Goal: Task Accomplishment & Management: Manage account settings

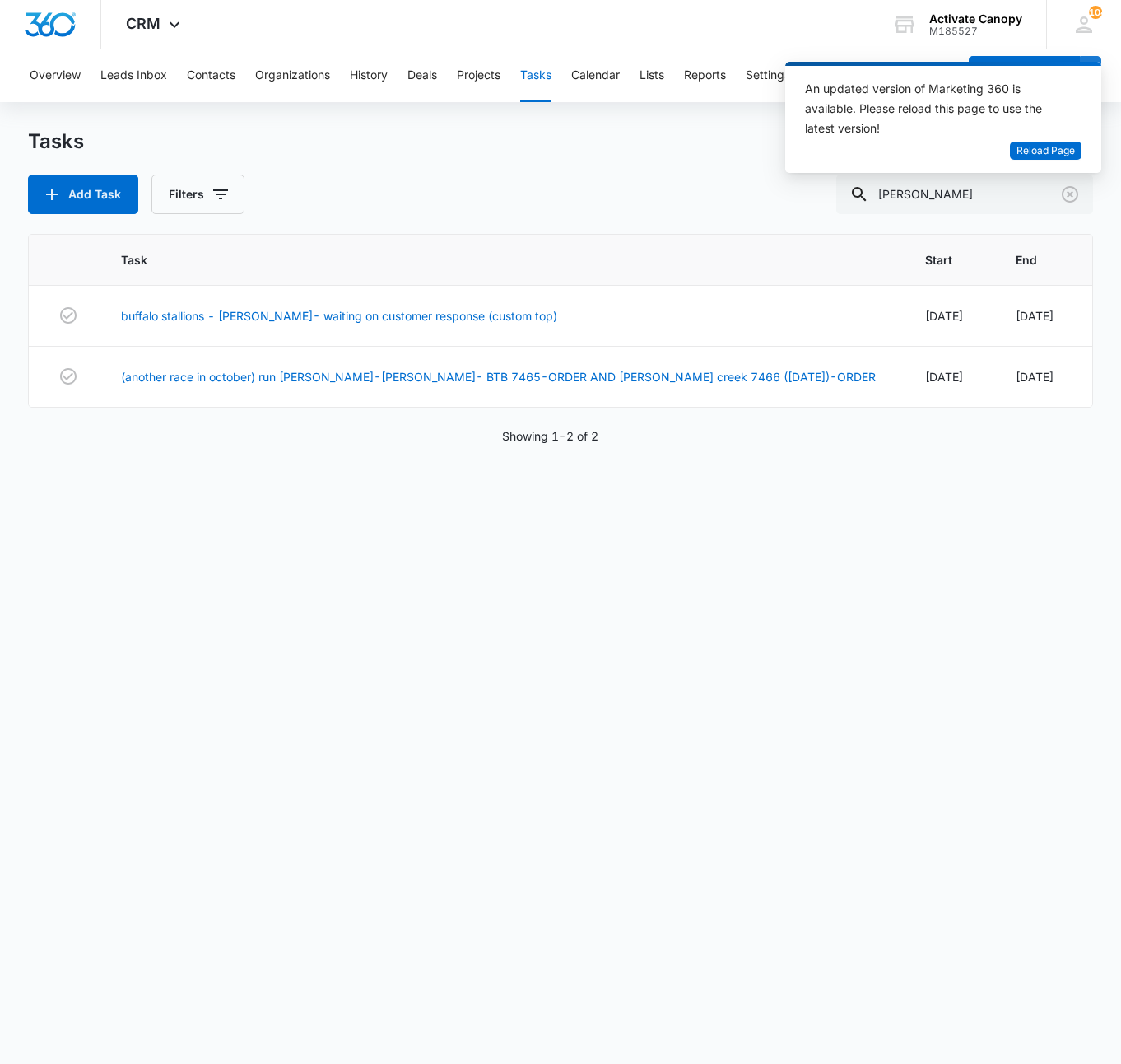
scroll to position [0, 476]
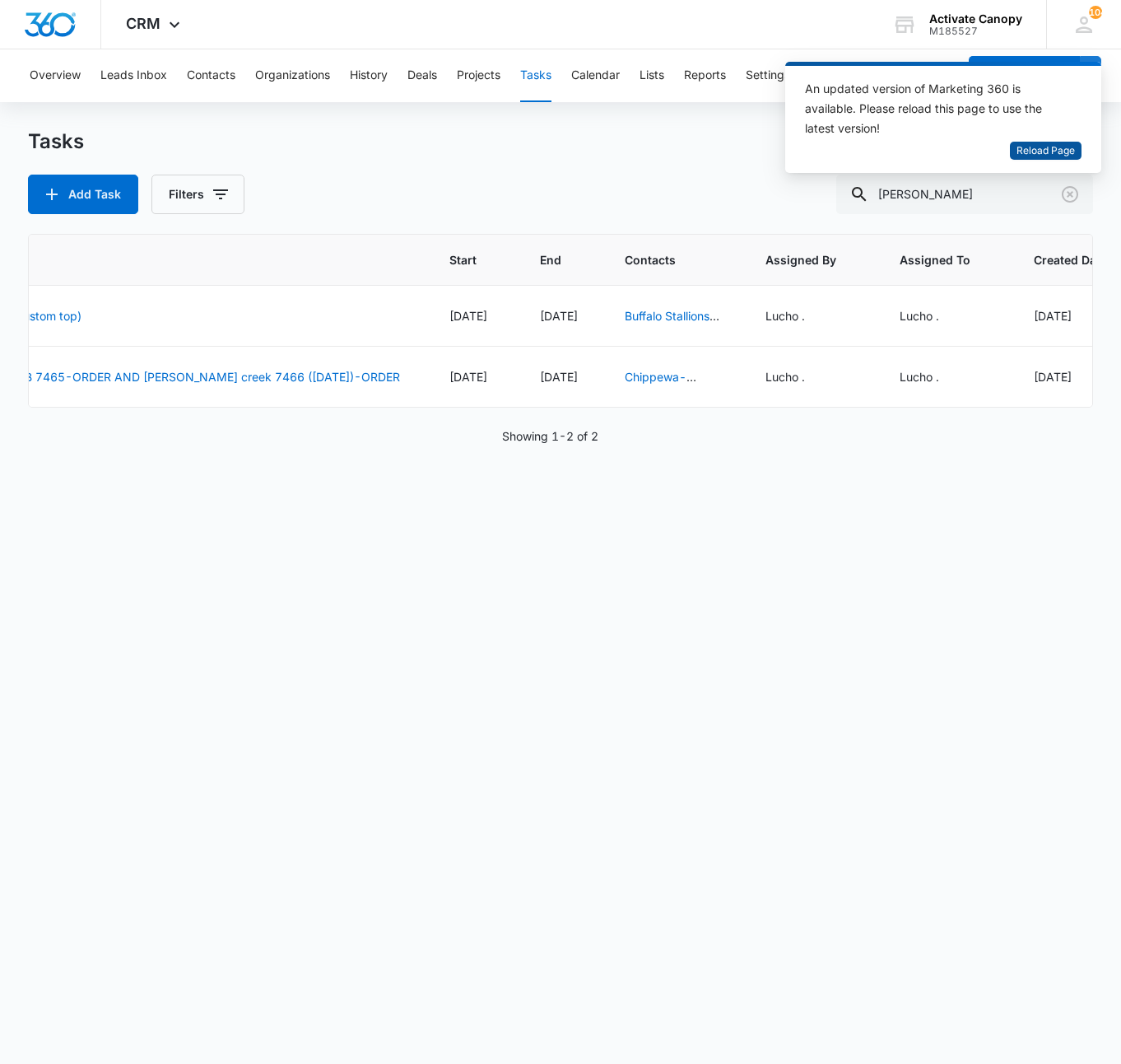
click at [1042, 156] on span "Reload Page" at bounding box center [1045, 151] width 58 height 16
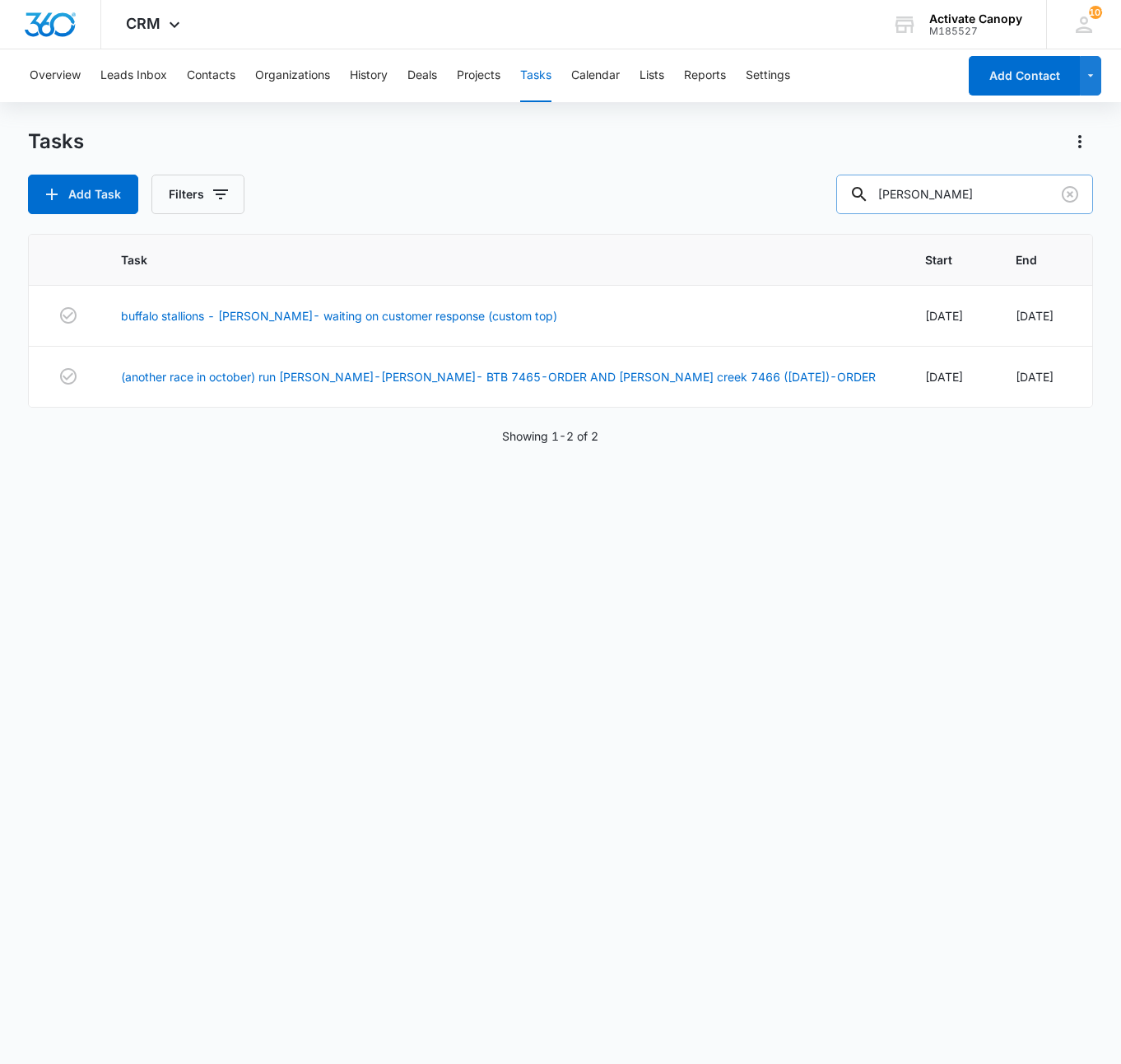
click at [969, 196] on input "[PERSON_NAME]" at bounding box center [965, 194] width 256 height 40
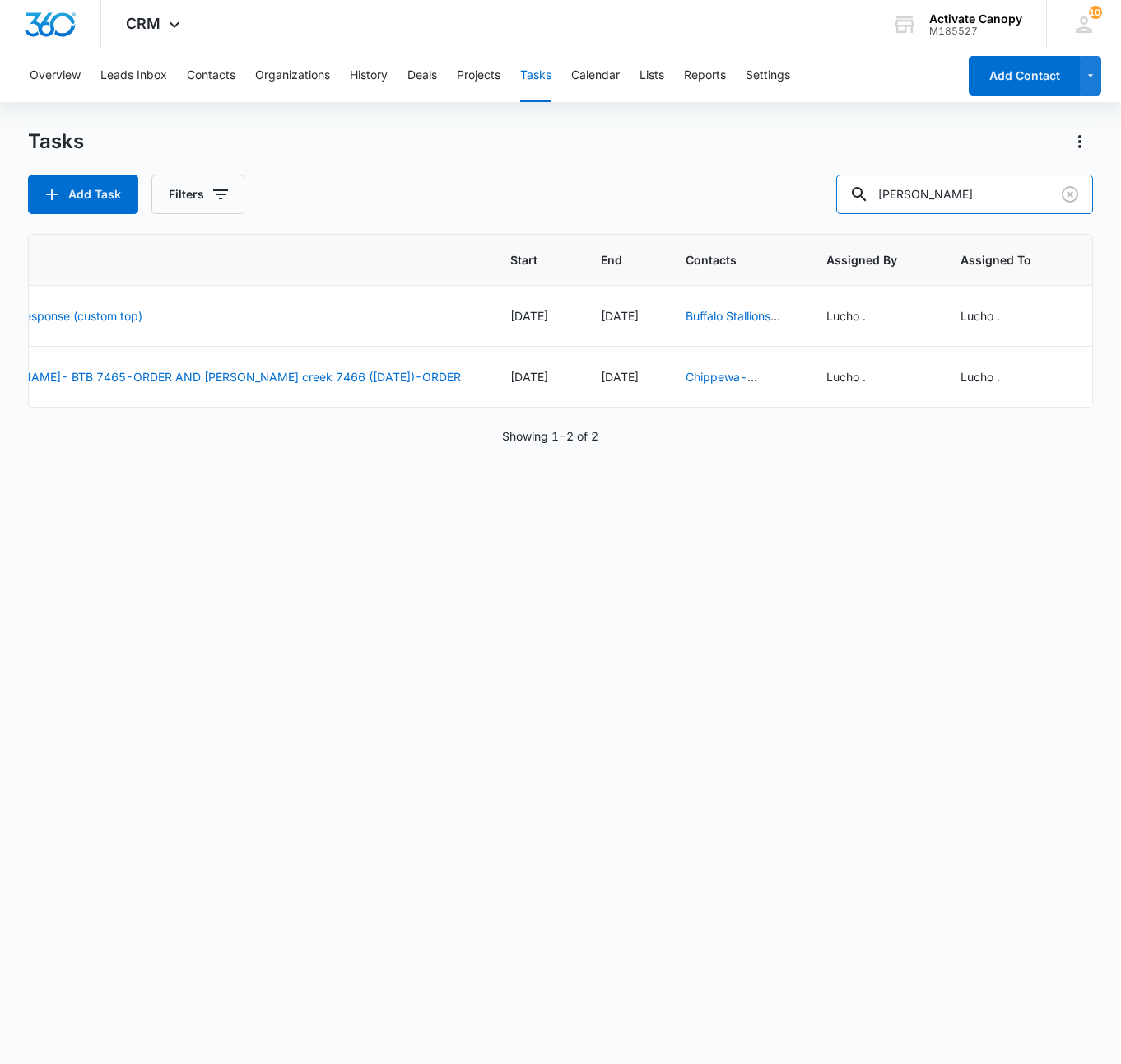
scroll to position [0, 476]
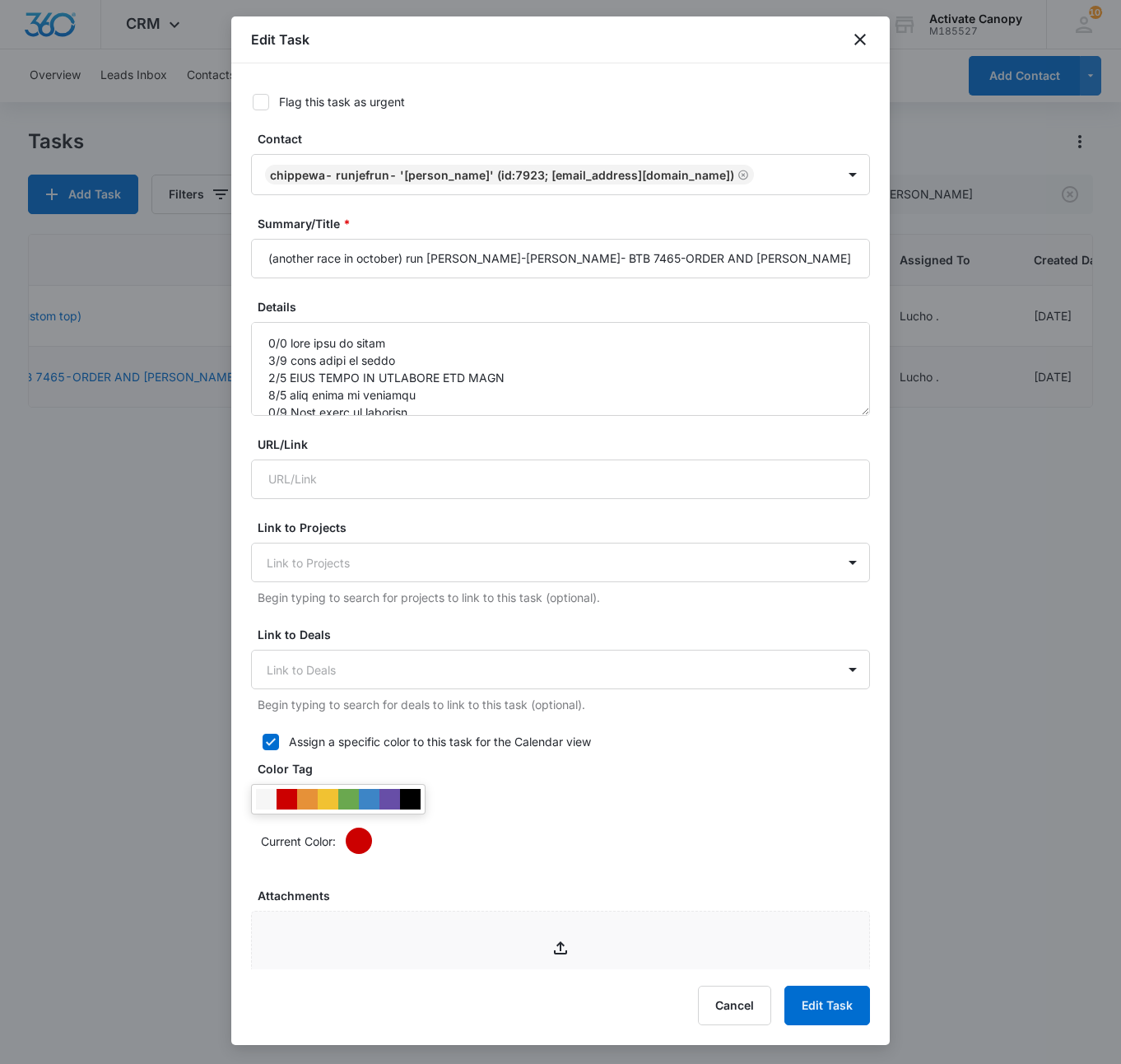
type input "Aug 10, 2025"
click at [644, 257] on input "(another race in october) run [PERSON_NAME]-[PERSON_NAME]- BTB 7465-ORDER AND […" at bounding box center [560, 258] width 619 height 40
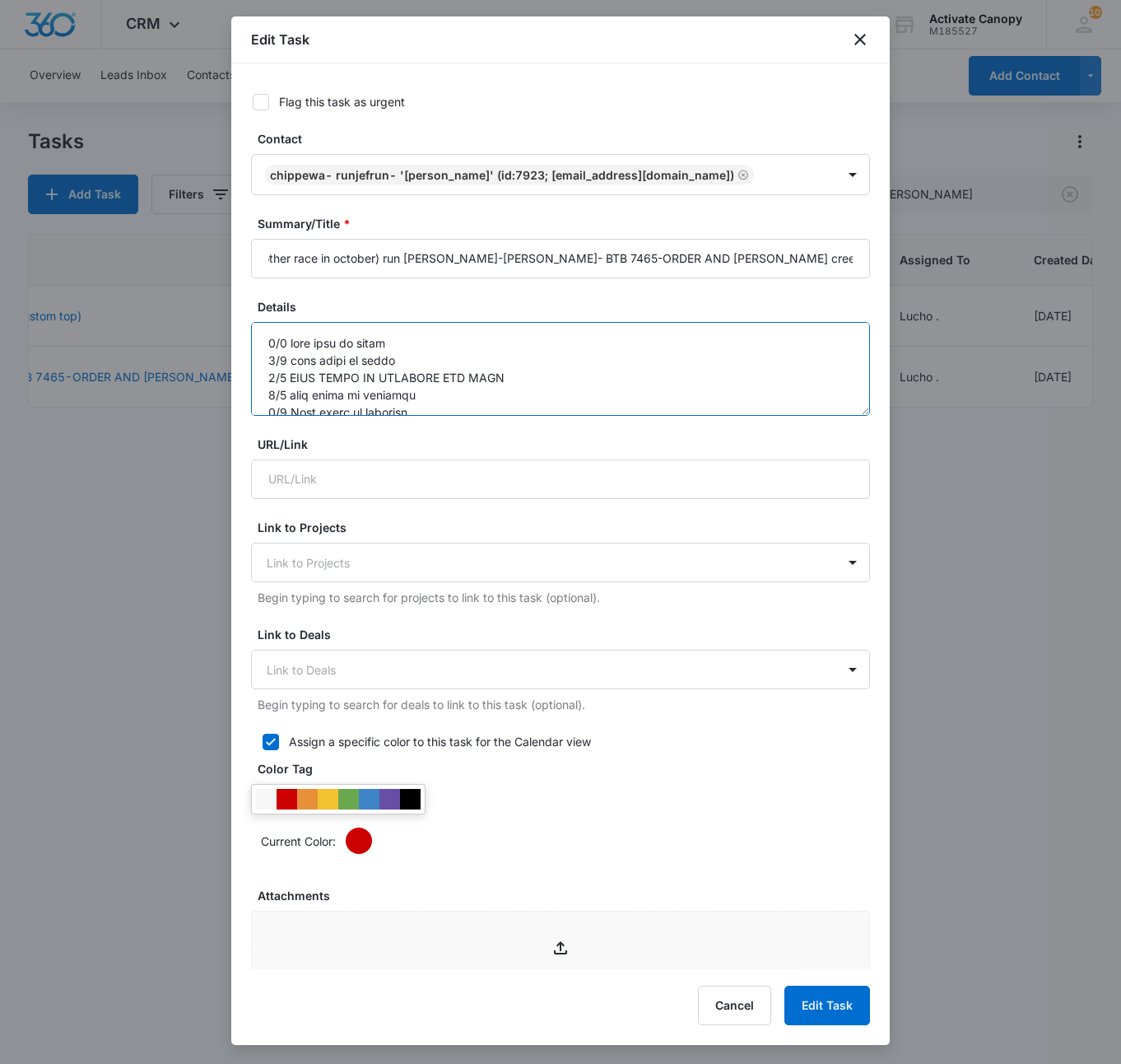
scroll to position [0, 0]
click at [261, 344] on textarea "Details" at bounding box center [560, 368] width 619 height 94
click at [272, 342] on textarea "Details" at bounding box center [560, 368] width 619 height 94
type textarea "8/9 sent text to rusty 8/7 sent email to rusty 8/5 SENT EMAIL TO CUSTOMER AND G…"
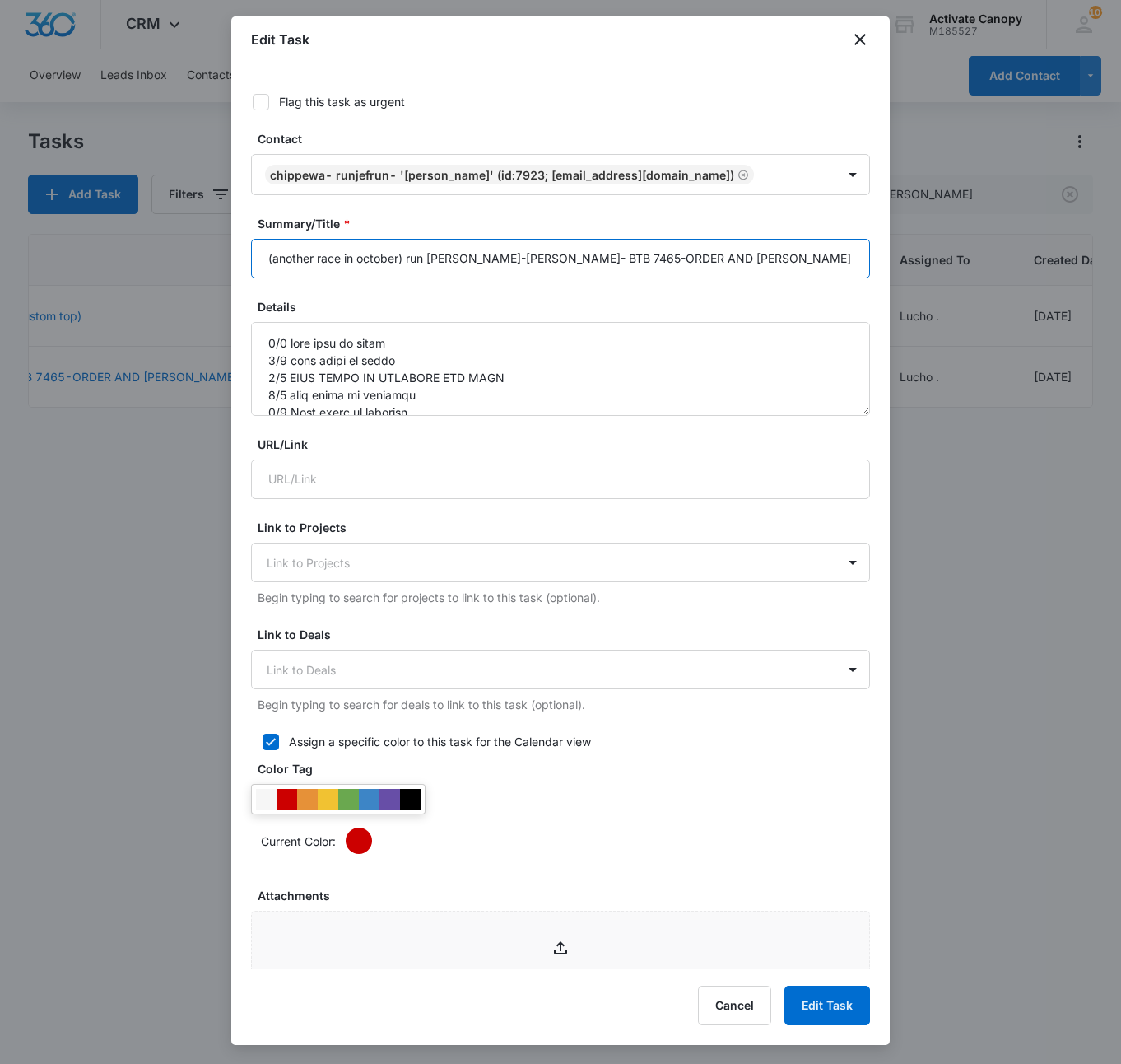
click at [550, 273] on input "(another race in october) run [PERSON_NAME]-[PERSON_NAME]- BTB 7465-ORDER AND […" at bounding box center [560, 258] width 619 height 40
click at [595, 254] on input "(another race in october) run [PERSON_NAME]-[PERSON_NAME]- BTB 7465-ORDER AND […" at bounding box center [560, 258] width 619 height 40
type input "(another race in october) run jeff run-jeff- BTB 7465-cjecl AND mindy creek 746…"
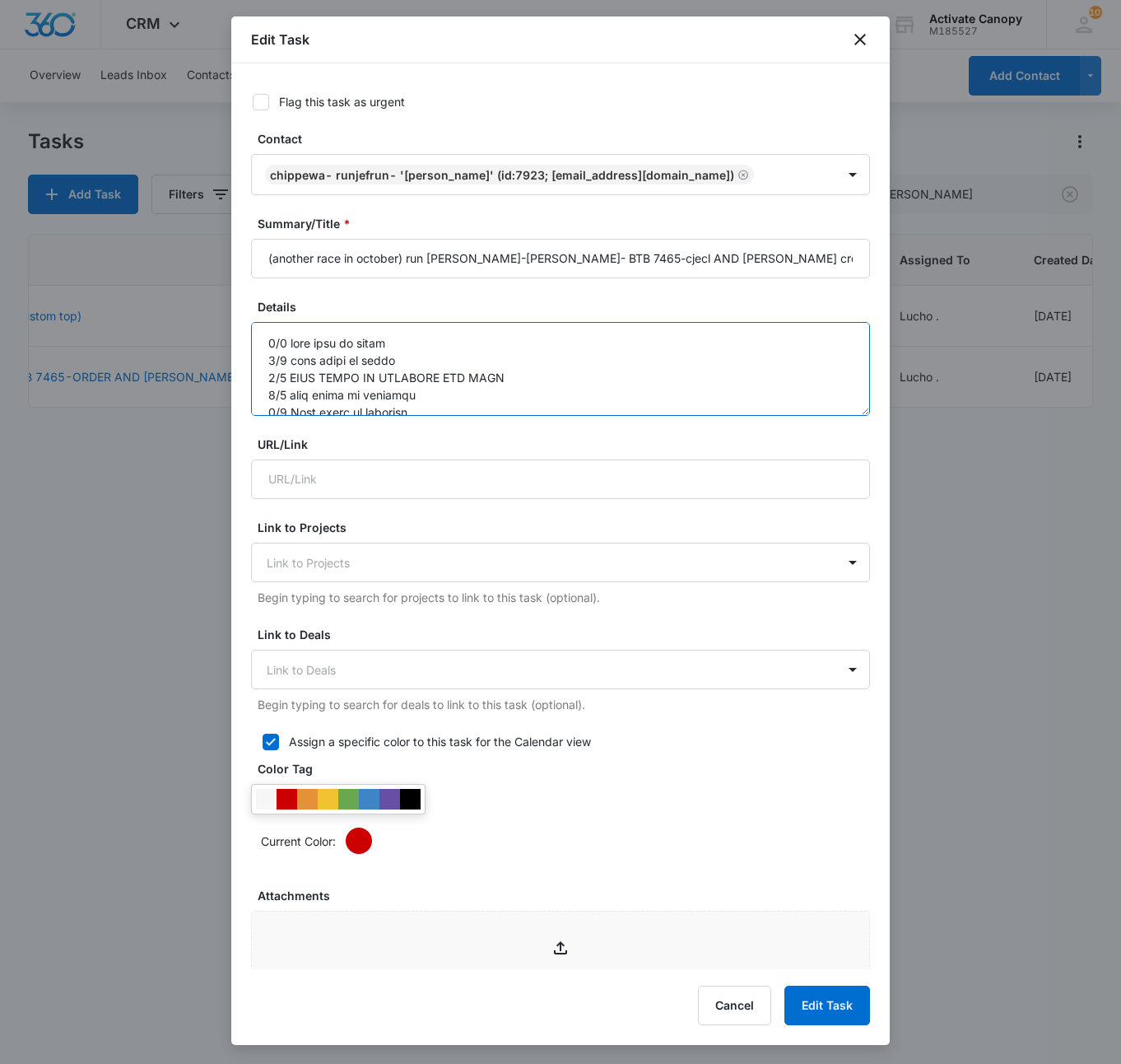
click at [400, 353] on textarea "Details" at bounding box center [560, 368] width 619 height 94
click at [287, 337] on textarea "Details" at bounding box center [560, 368] width 619 height 94
type textarea "8/10 sent email to rusty 8/9 sent text to rusty 8/7 sent email to rusty 8/5 SEN…"
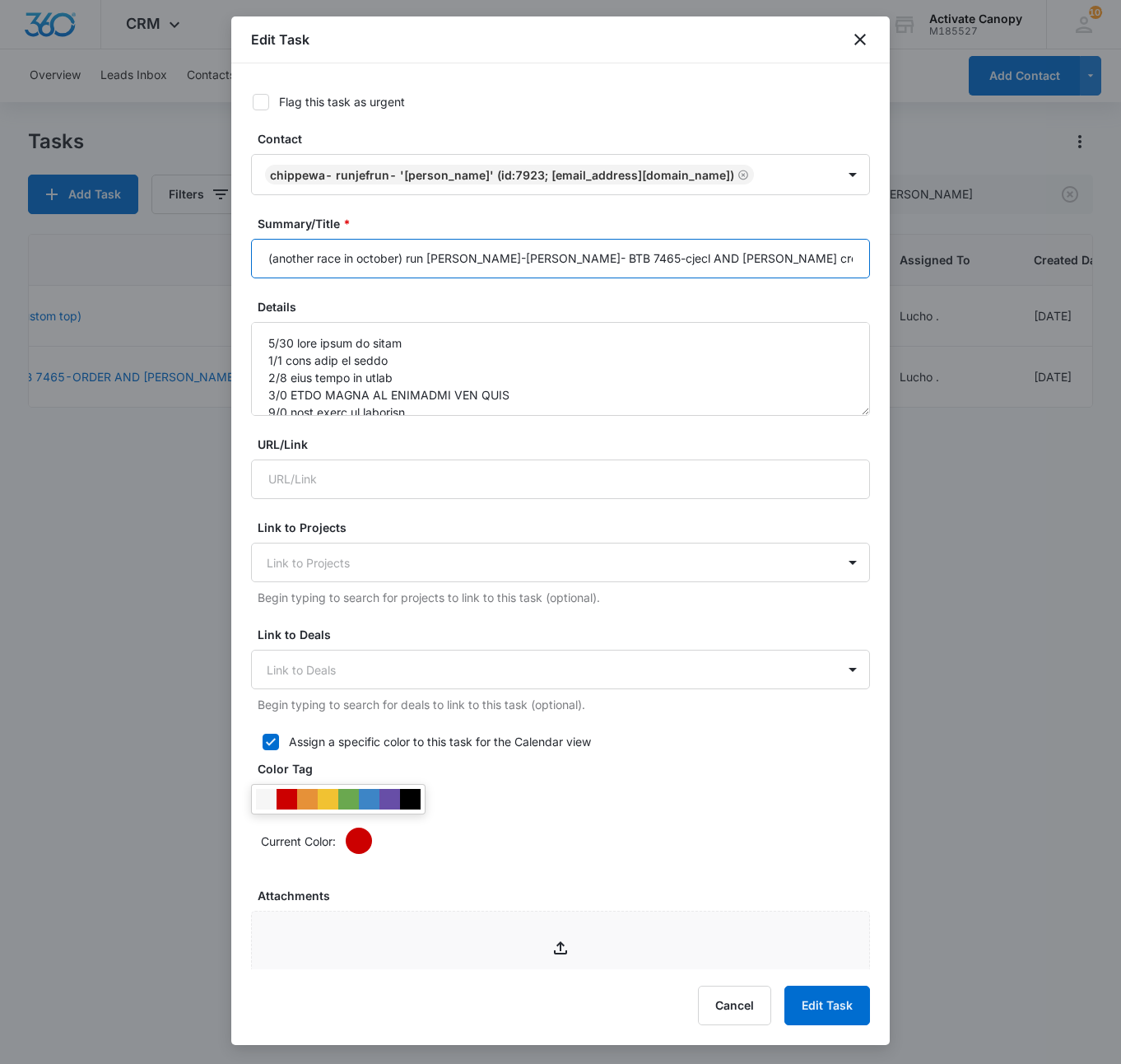
click at [588, 256] on input "(another race in october) run jeff run-jeff- BTB 7465-cjecl AND mindy creek 746…" at bounding box center [560, 258] width 619 height 40
click at [642, 277] on input "(another race in october) run jeff run-jeff- BTB 7465-CHECK UP AND mindy creek …" at bounding box center [560, 258] width 619 height 40
type input "(another race in october) run jeff run-jeff- BTB 7465-CHECK UP AN0D mindy creek…"
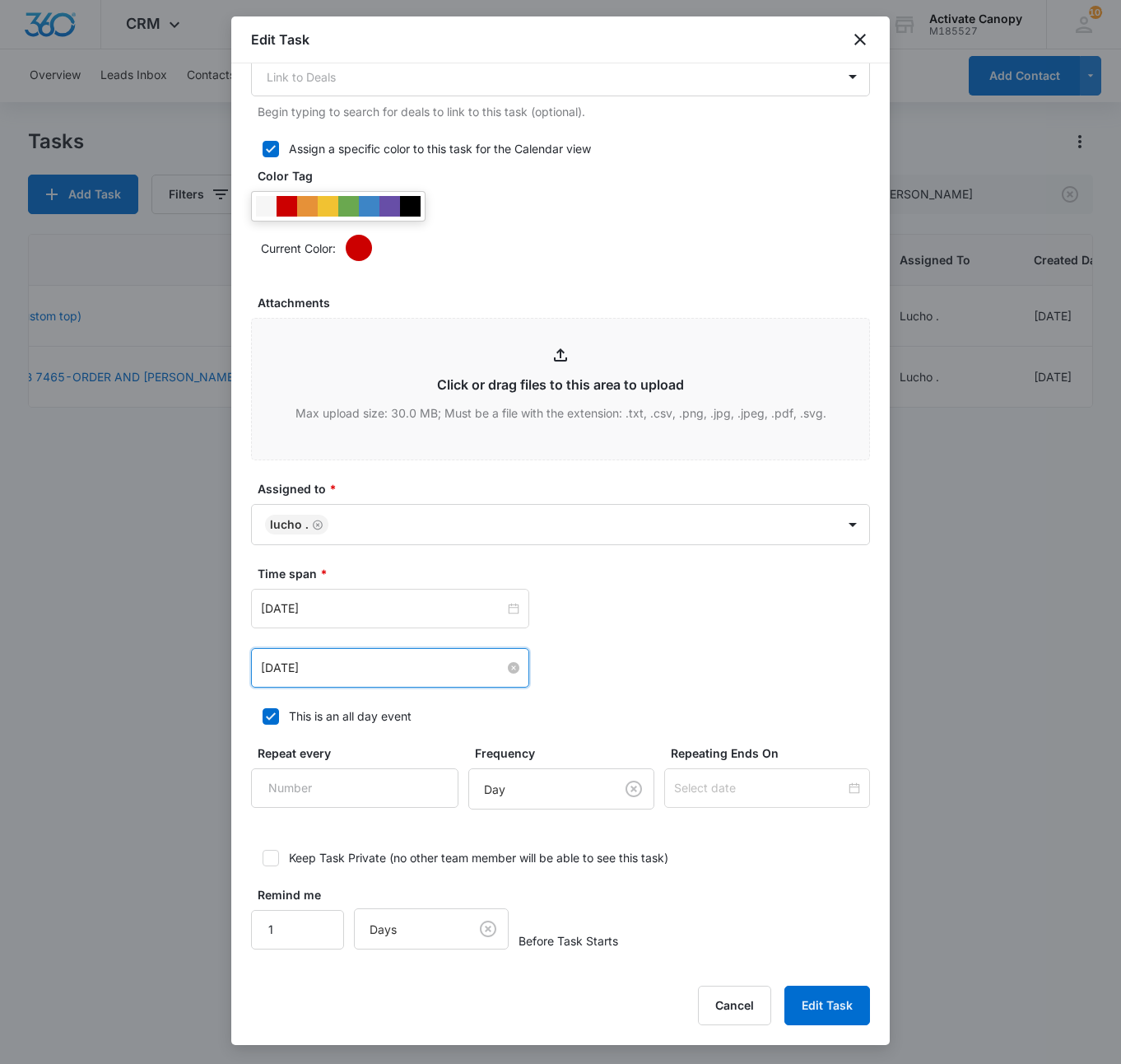
click at [375, 660] on input "Aug 10, 2025" at bounding box center [383, 668] width 244 height 18
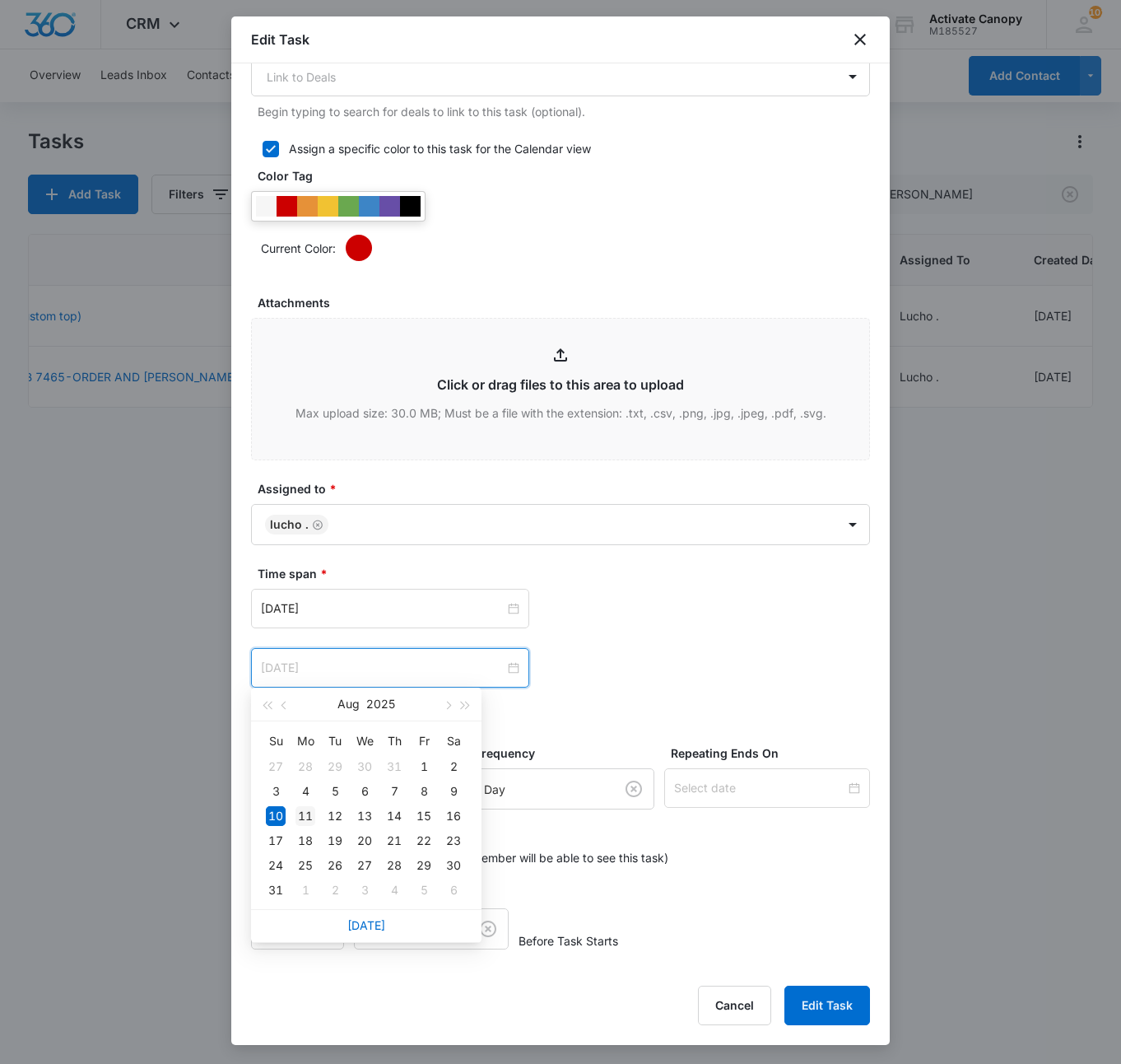
type input "Aug 11, 2025"
click at [310, 816] on div "11" at bounding box center [305, 815] width 19 height 19
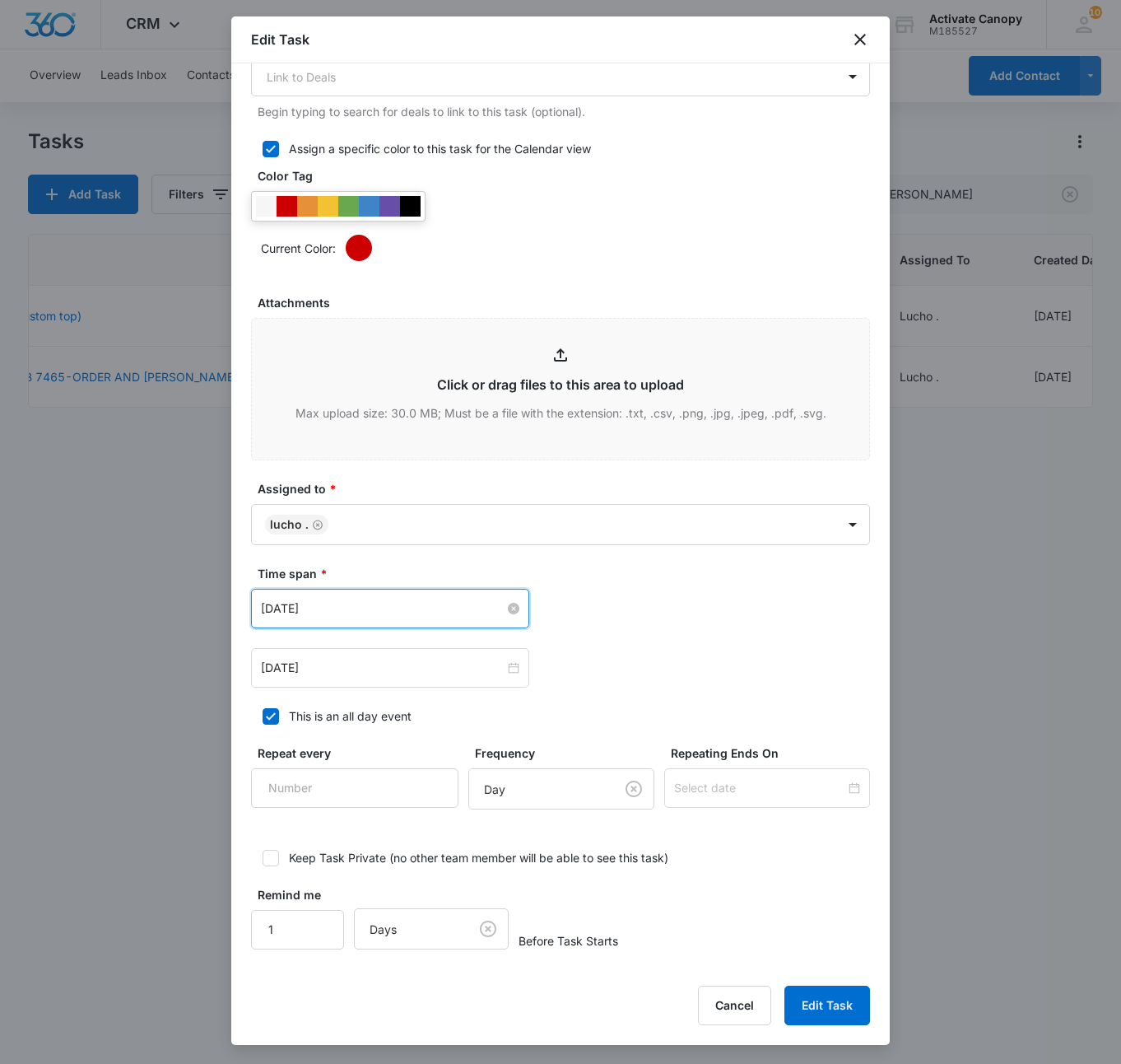
click at [344, 611] on input "Aug 10, 2025" at bounding box center [383, 608] width 244 height 18
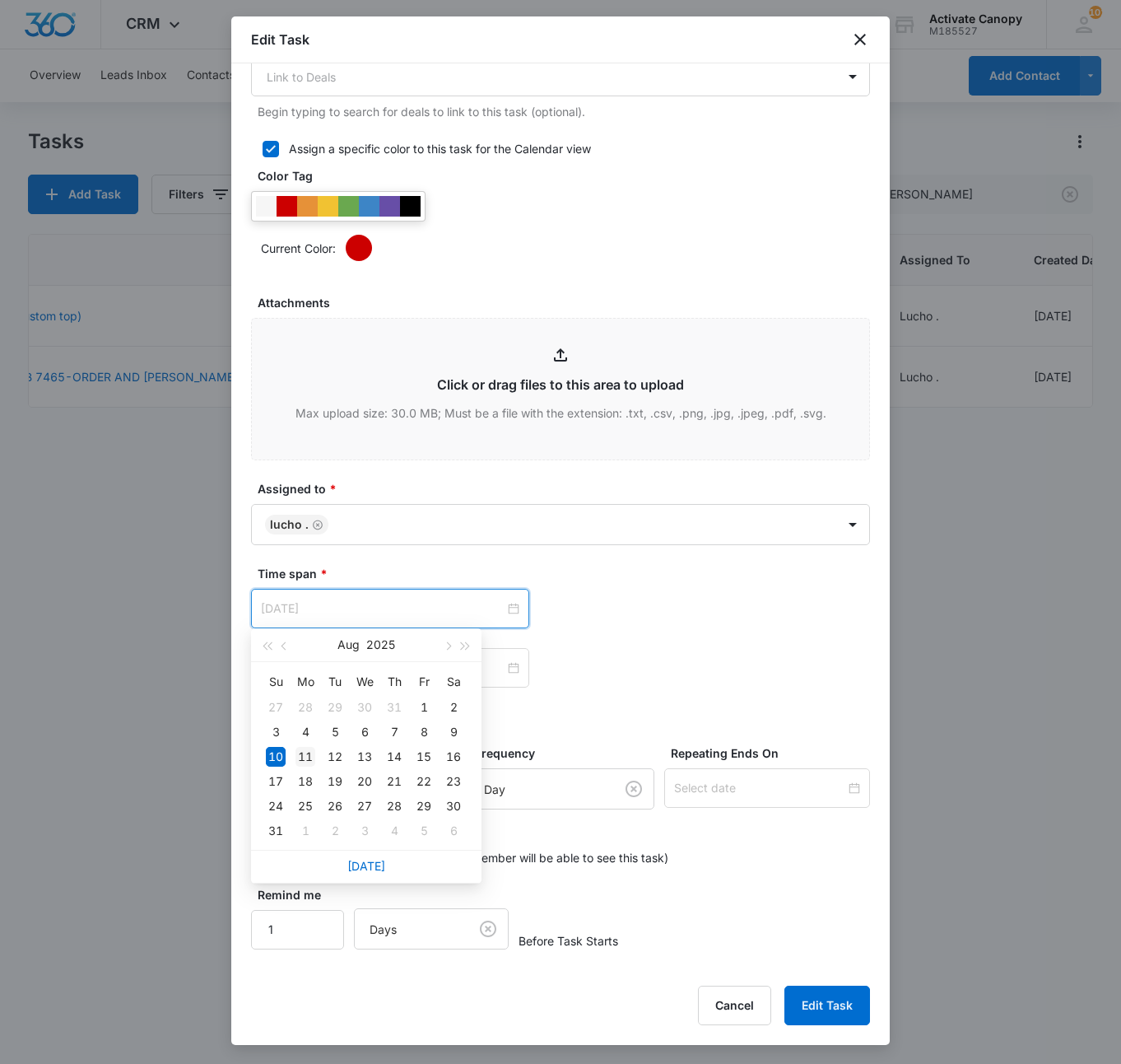
type input "Aug 11, 2025"
click at [310, 761] on div "11" at bounding box center [305, 756] width 19 height 19
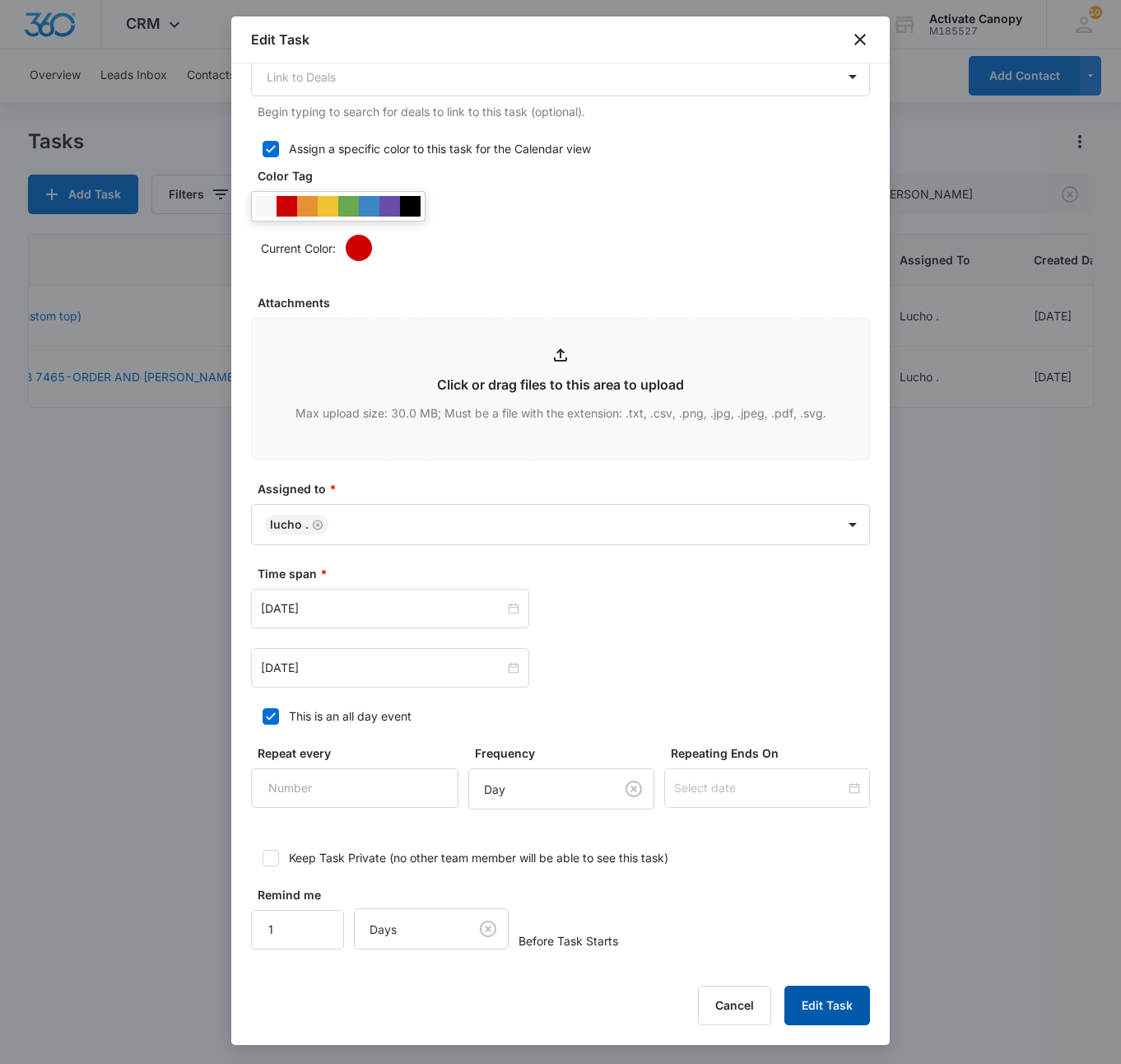
click at [801, 993] on button "Edit Task" at bounding box center [827, 1005] width 85 height 40
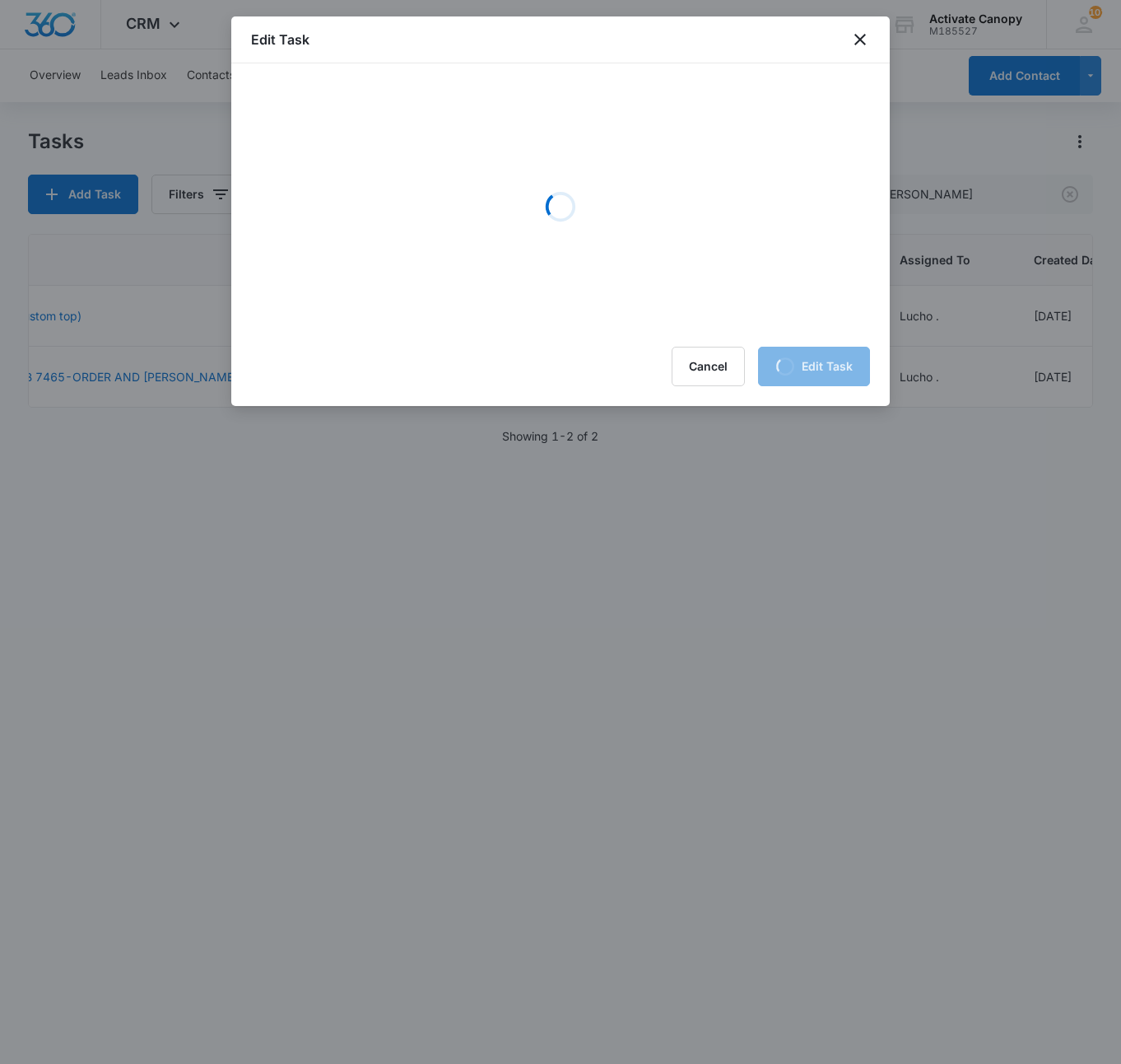
scroll to position [0, 0]
